Goal: Check status: Check status

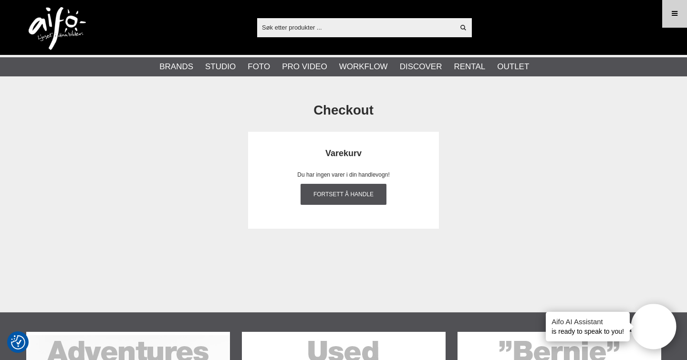
click at [669, 9] on link "Menu" at bounding box center [675, 13] width 24 height 22
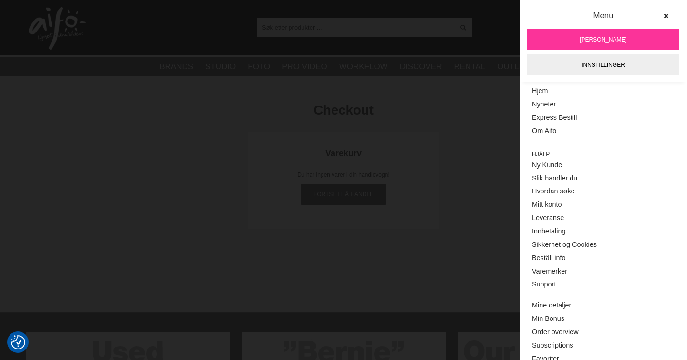
click at [570, 43] on link "[PERSON_NAME]" at bounding box center [603, 39] width 152 height 21
click at [546, 302] on link "Mine detaljer" at bounding box center [603, 305] width 143 height 13
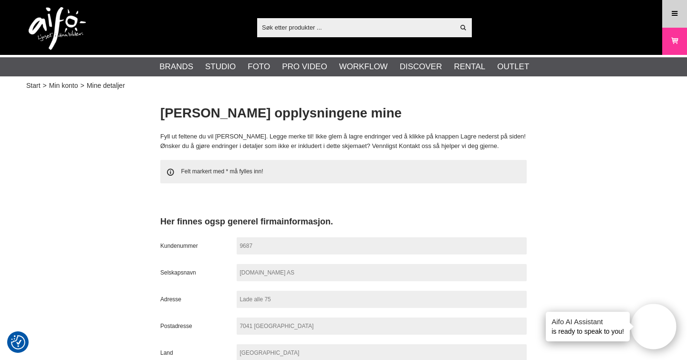
click at [673, 15] on icon at bounding box center [674, 14] width 9 height 10
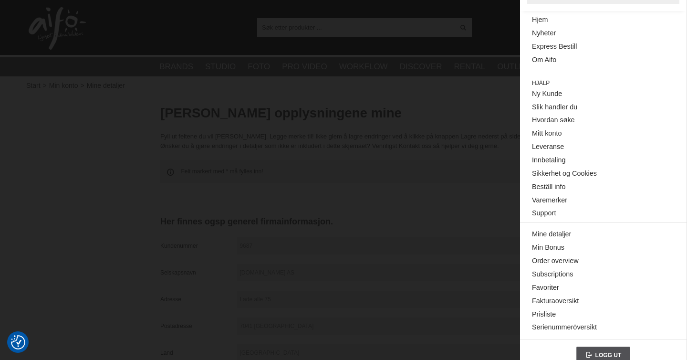
scroll to position [82, 0]
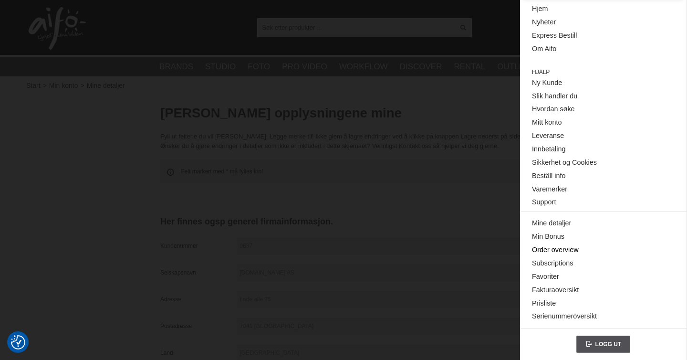
click at [550, 249] on link "Order overview" at bounding box center [603, 249] width 143 height 13
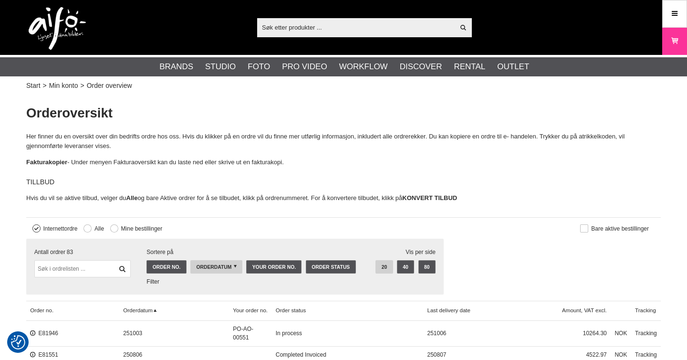
checkbox input "true"
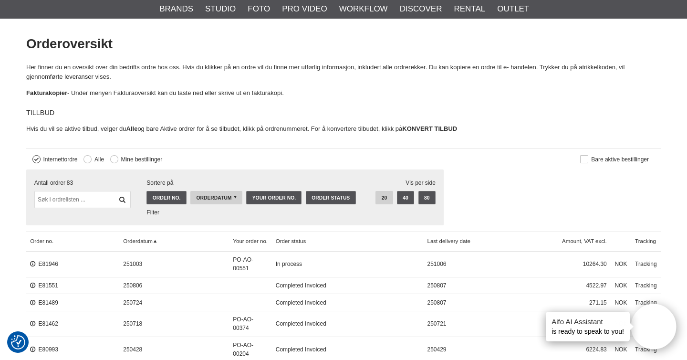
scroll to position [71, 0]
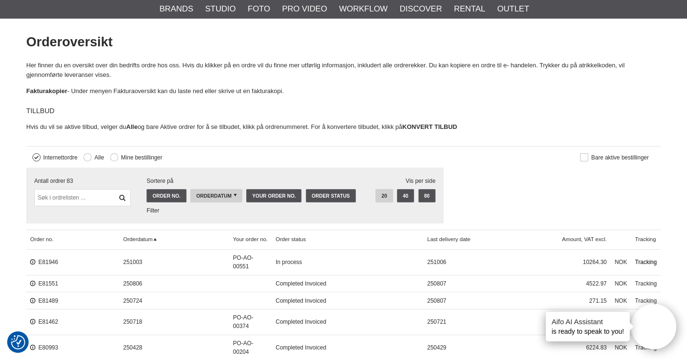
click at [642, 262] on link "Tracking" at bounding box center [646, 262] width 30 height 26
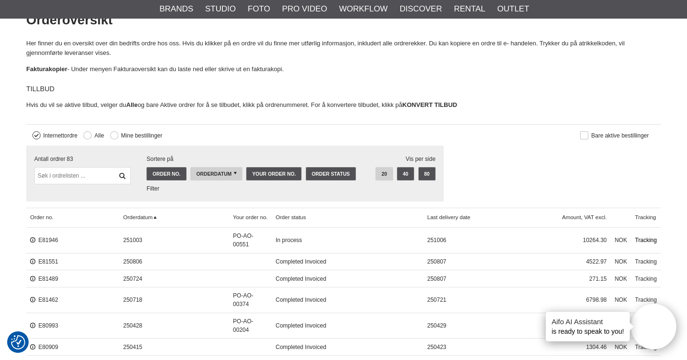
scroll to position [94, 0]
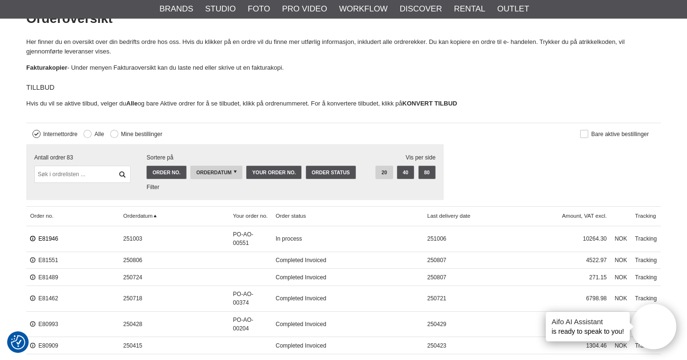
click at [54, 236] on link "E81946" at bounding box center [44, 238] width 28 height 7
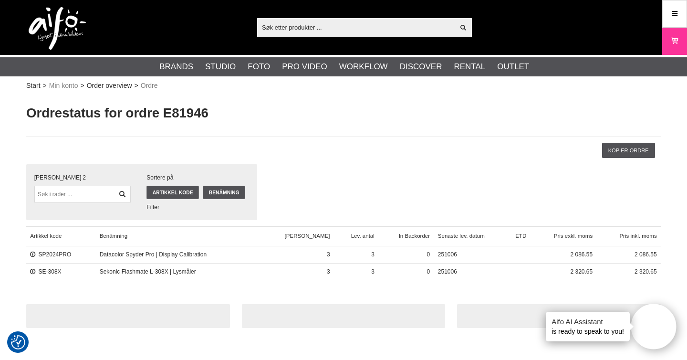
click at [59, 32] on img at bounding box center [57, 28] width 57 height 43
